Goal: Find specific page/section: Find specific page/section

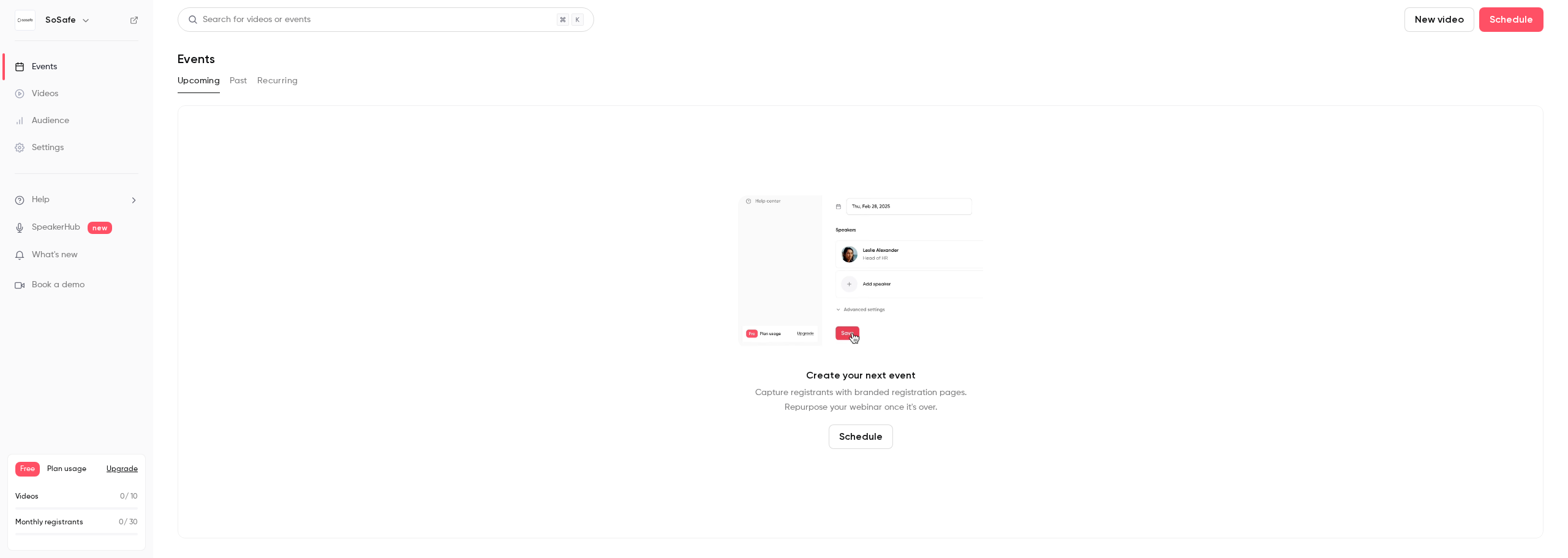
click at [239, 72] on button "Past" at bounding box center [238, 80] width 17 height 19
click at [269, 80] on button "Recurring" at bounding box center [277, 80] width 41 height 19
click at [245, 87] on button "Past" at bounding box center [238, 80] width 17 height 19
